Goal: Task Accomplishment & Management: Use online tool/utility

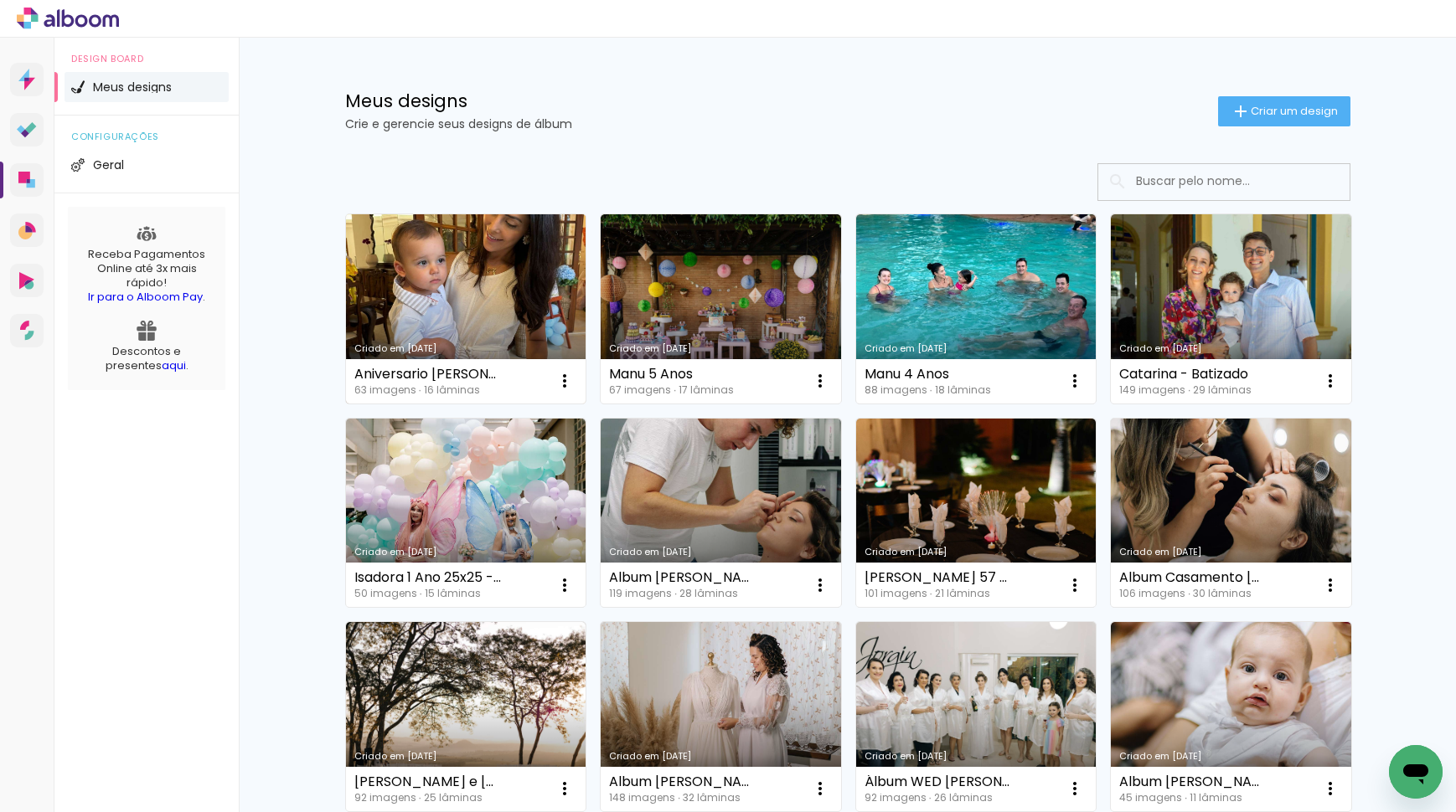
click at [466, 332] on link "Criado em [DATE]" at bounding box center [466, 309] width 240 height 189
